Goal: Information Seeking & Learning: Learn about a topic

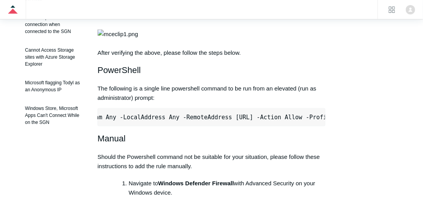
scroll to position [0, 290]
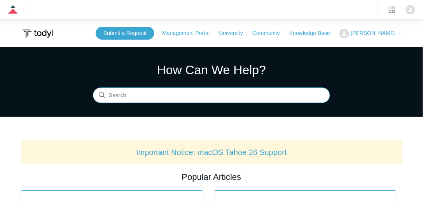
click at [150, 96] on input "Search" at bounding box center [211, 96] width 237 height 16
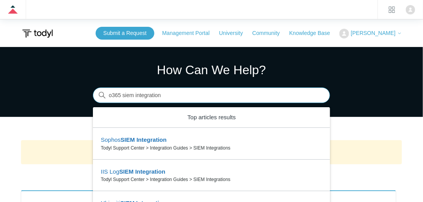
type input "o365 siem integration"
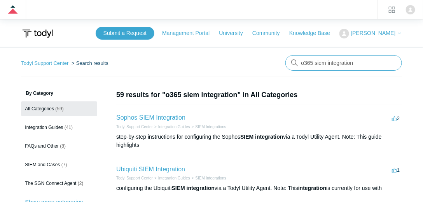
click at [323, 65] on input "o365 siem integration" at bounding box center [343, 63] width 117 height 16
drag, startPoint x: 314, startPoint y: 65, endPoint x: 365, endPoint y: 61, distance: 51.8
click at [365, 61] on input "o365 siem integration" at bounding box center [343, 63] width 117 height 16
type input "o365"
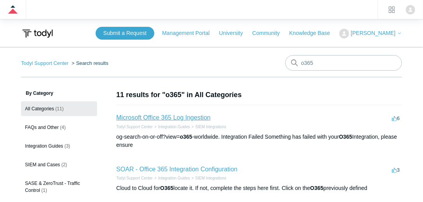
click at [186, 119] on link "Microsoft Office 365 Log Ingestion" at bounding box center [163, 117] width 94 height 7
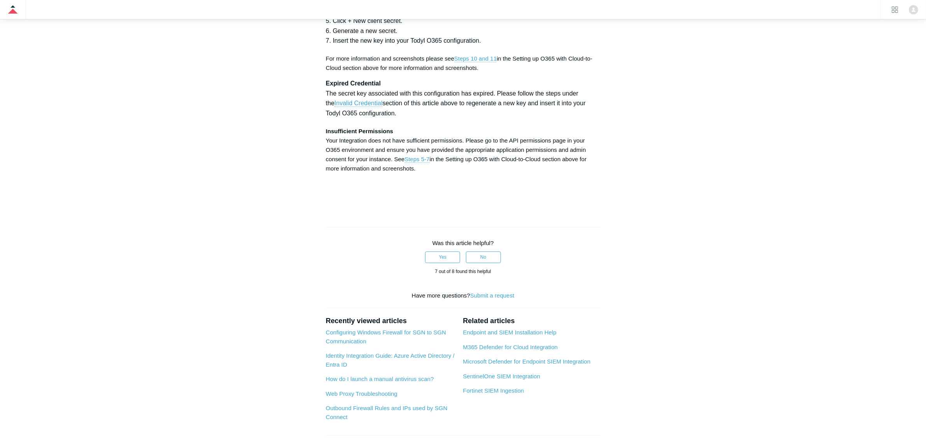
scroll to position [2576, 0]
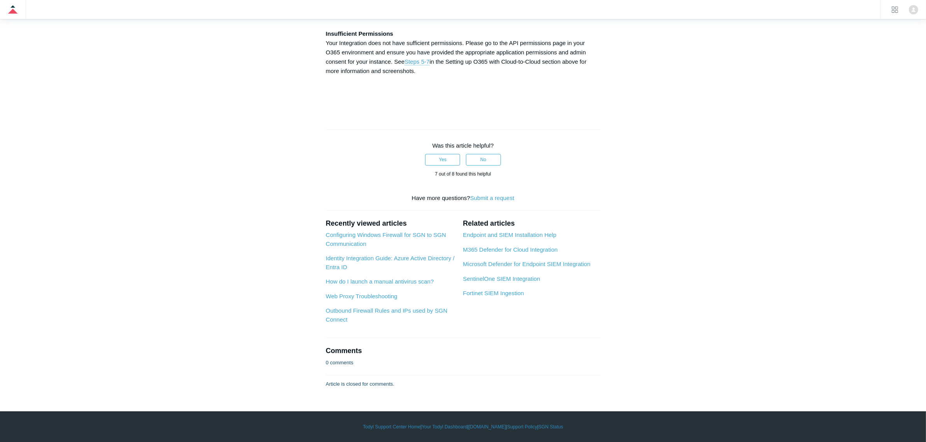
drag, startPoint x: 323, startPoint y: 183, endPoint x: 425, endPoint y: 194, distance: 102.9
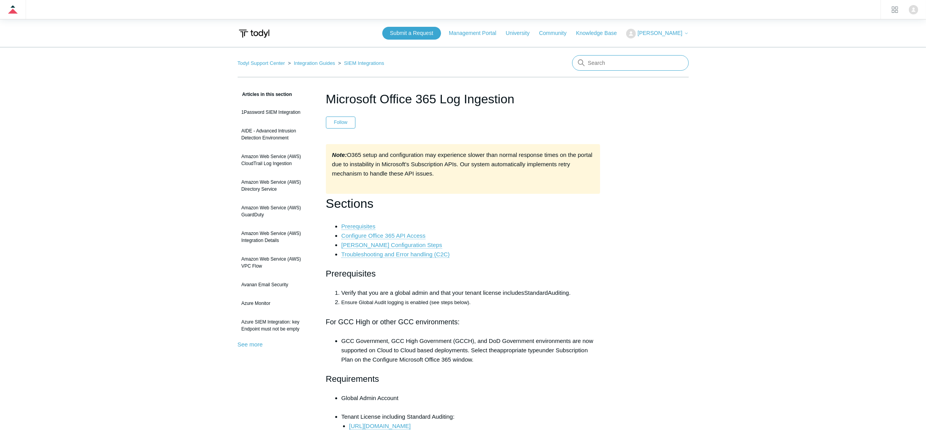
drag, startPoint x: 617, startPoint y: 67, endPoint x: 536, endPoint y: 65, distance: 80.9
click at [537, 66] on nav "Todyl Support Center Integration Guides SIEM Integrations" at bounding box center [463, 66] width 451 height 22
type input "soar"
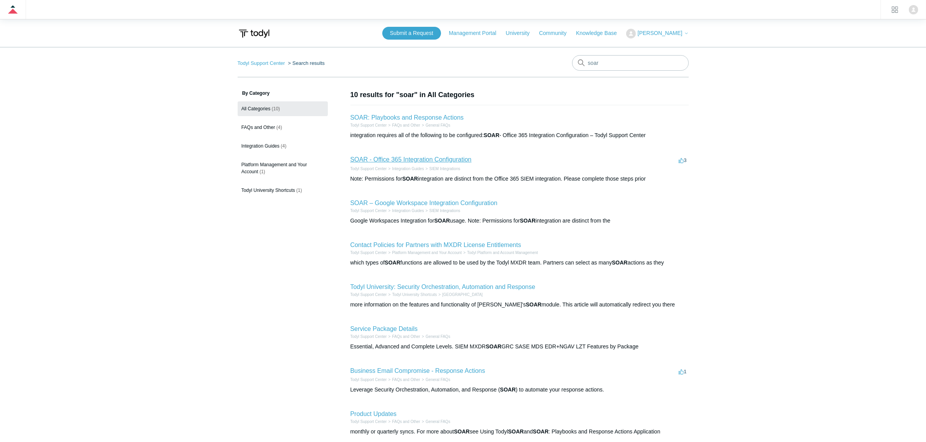
click at [400, 158] on link "SOAR - Office 365 Integration Configuration" at bounding box center [410, 159] width 121 height 7
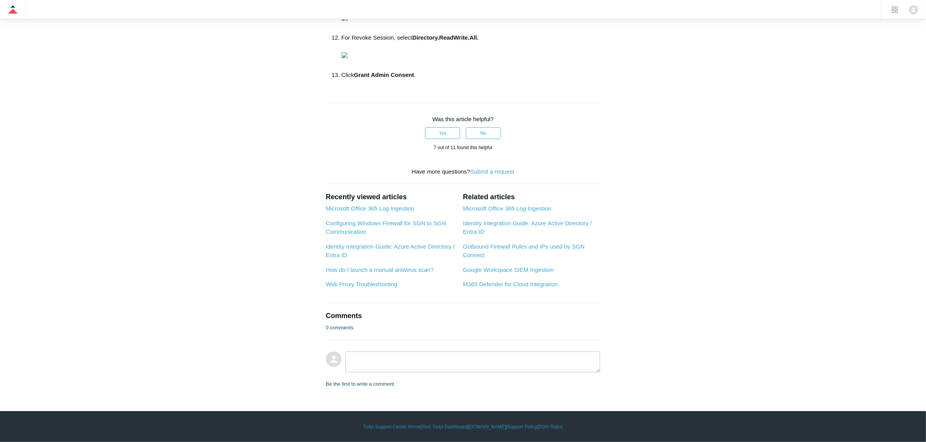
scroll to position [1069, 0]
